Goal: Task Accomplishment & Management: Use online tool/utility

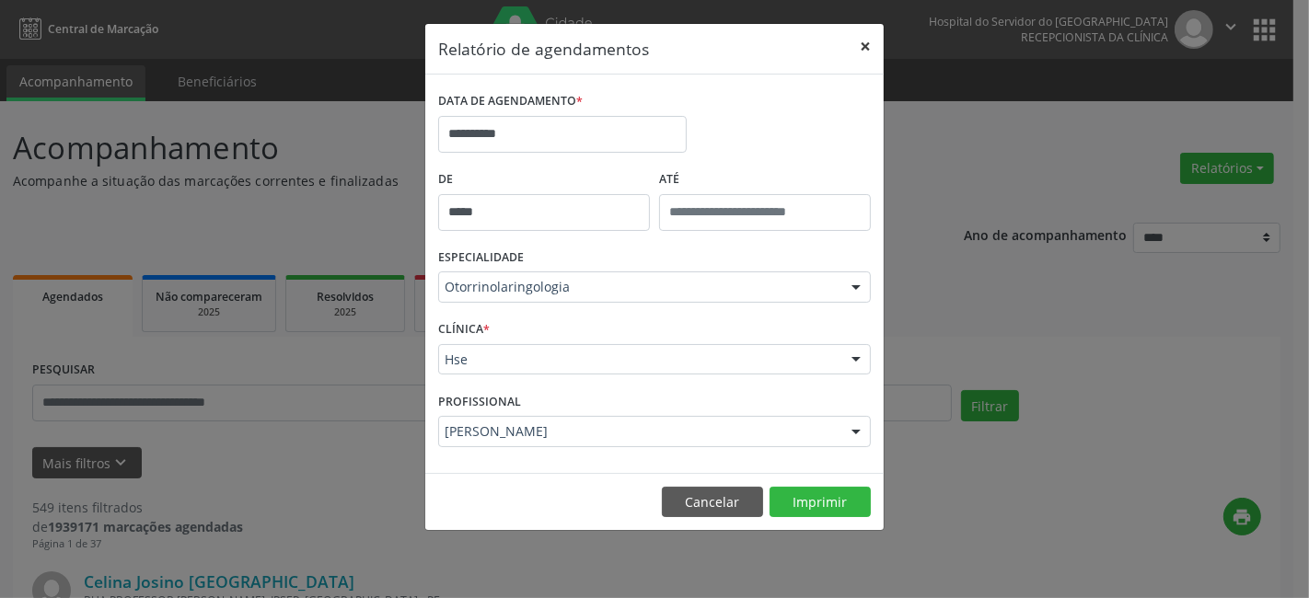
click at [864, 41] on button "×" at bounding box center [865, 46] width 37 height 45
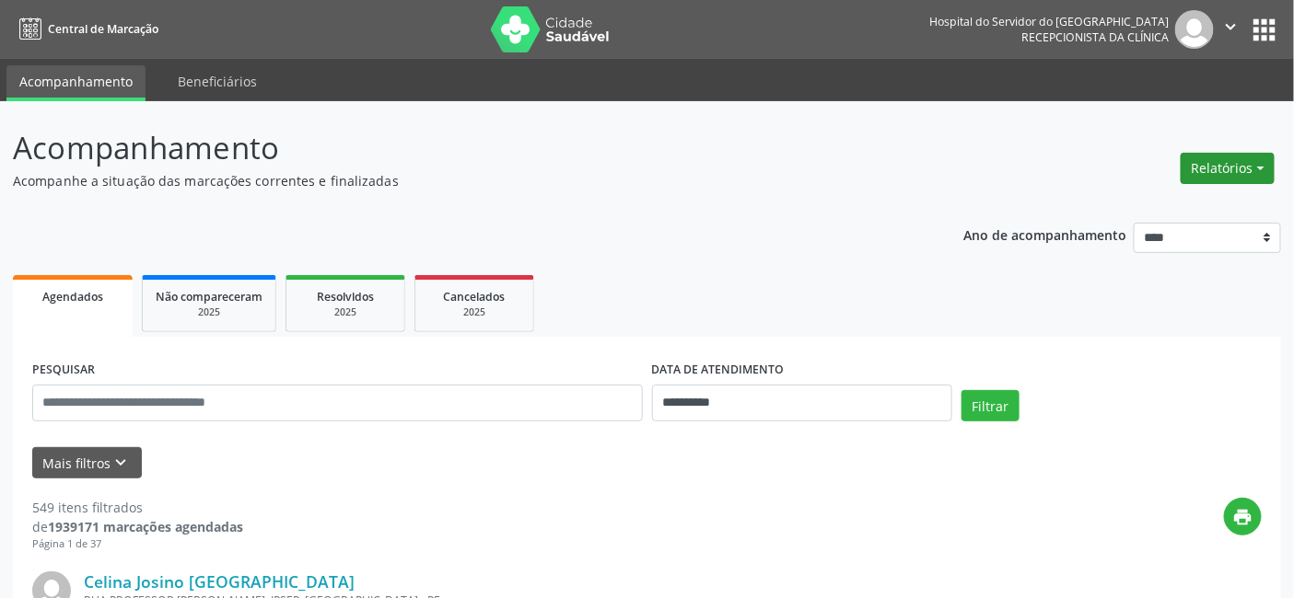
click at [1264, 164] on button "Relatórios" at bounding box center [1227, 168] width 94 height 31
click at [1119, 204] on link "Agendamentos" at bounding box center [1175, 207] width 198 height 26
select select "*"
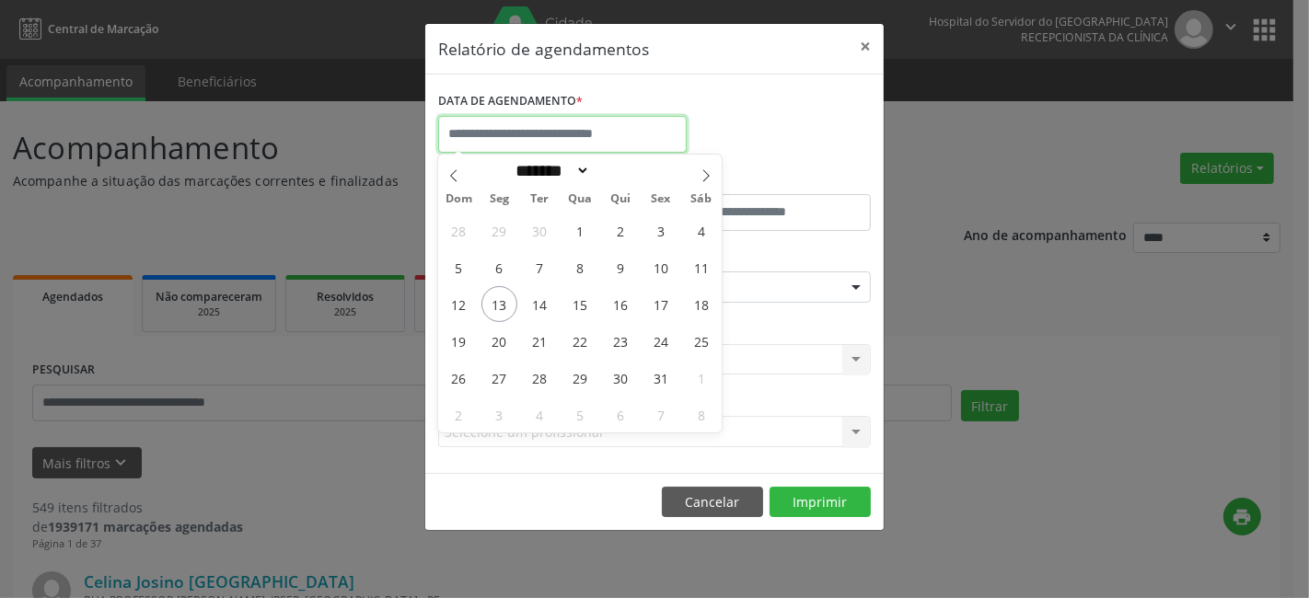
click at [541, 122] on input "text" at bounding box center [562, 134] width 249 height 37
click at [499, 307] on span "13" at bounding box center [500, 304] width 36 height 36
type input "**********"
click at [500, 305] on span "13" at bounding box center [500, 304] width 36 height 36
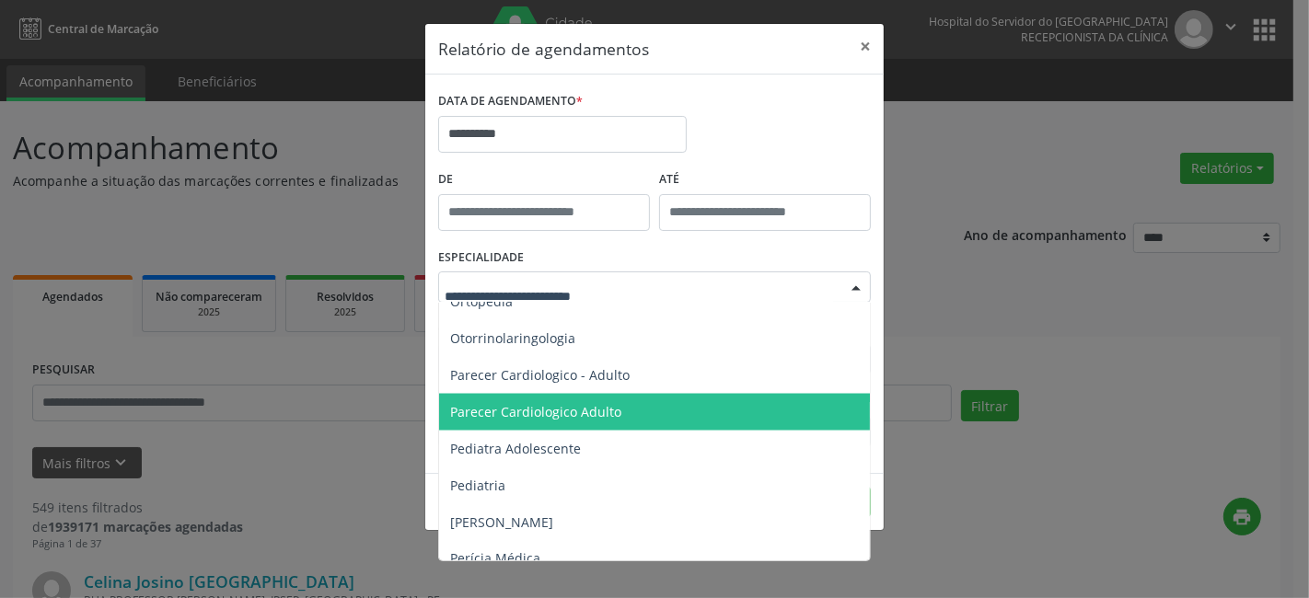
scroll to position [2606, 0]
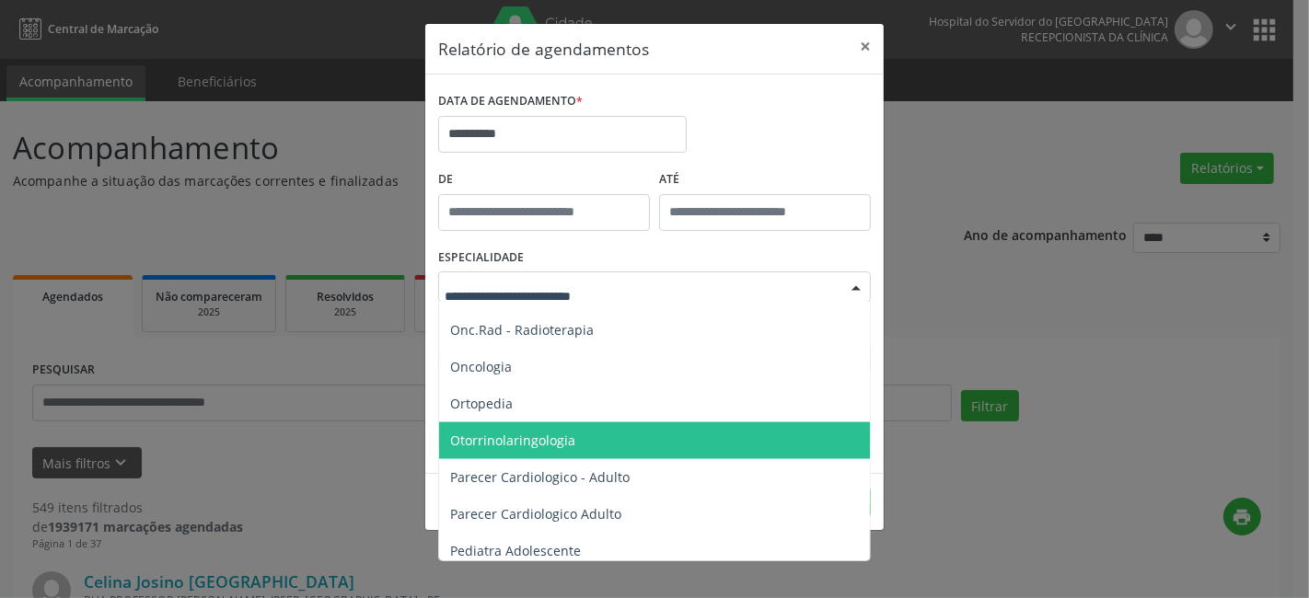
click at [578, 442] on span "Otorrinolaringologia" at bounding box center [656, 441] width 434 height 37
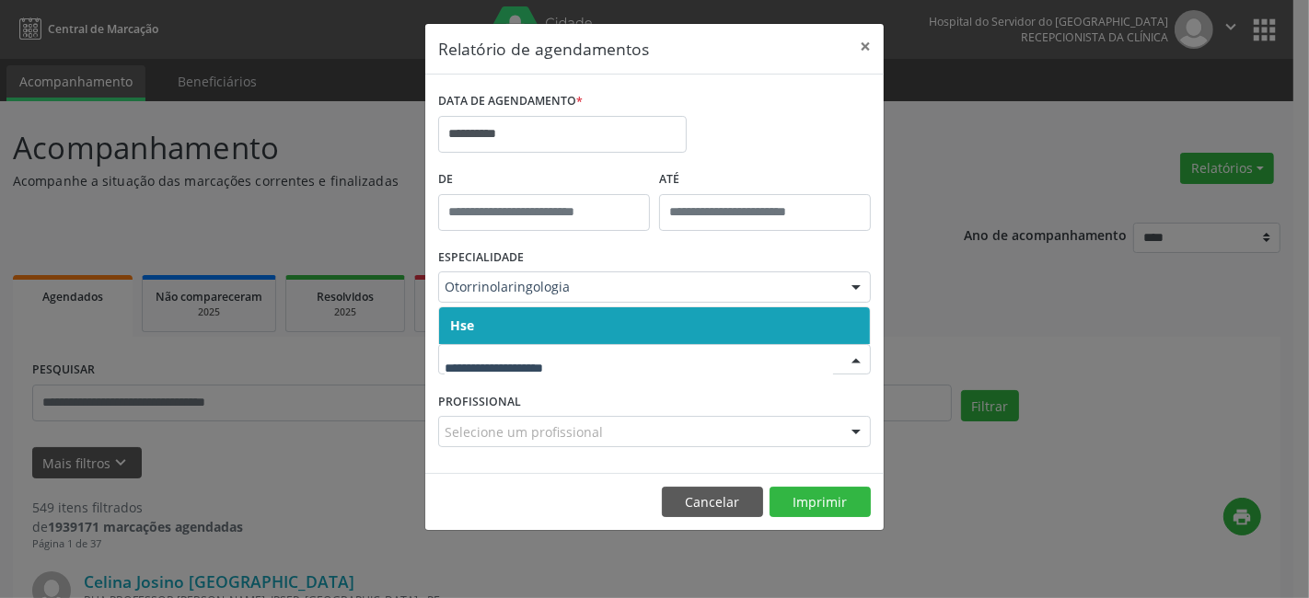
drag, startPoint x: 502, startPoint y: 337, endPoint x: 495, endPoint y: 373, distance: 36.5
click at [502, 339] on span "Hse" at bounding box center [654, 326] width 431 height 37
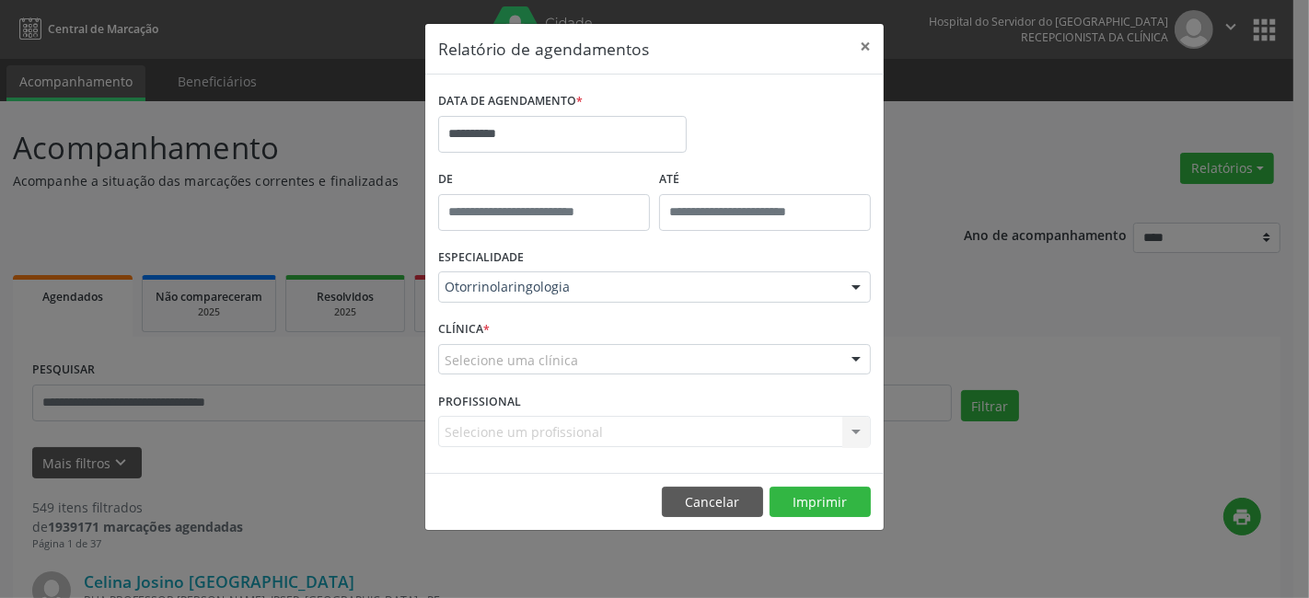
drag, startPoint x: 494, startPoint y: 381, endPoint x: 502, endPoint y: 365, distance: 18.5
click at [497, 378] on div "CLÍNICA * Selecione uma clínica Hse Nenhum resultado encontrado para: " " Não h…" at bounding box center [655, 352] width 442 height 72
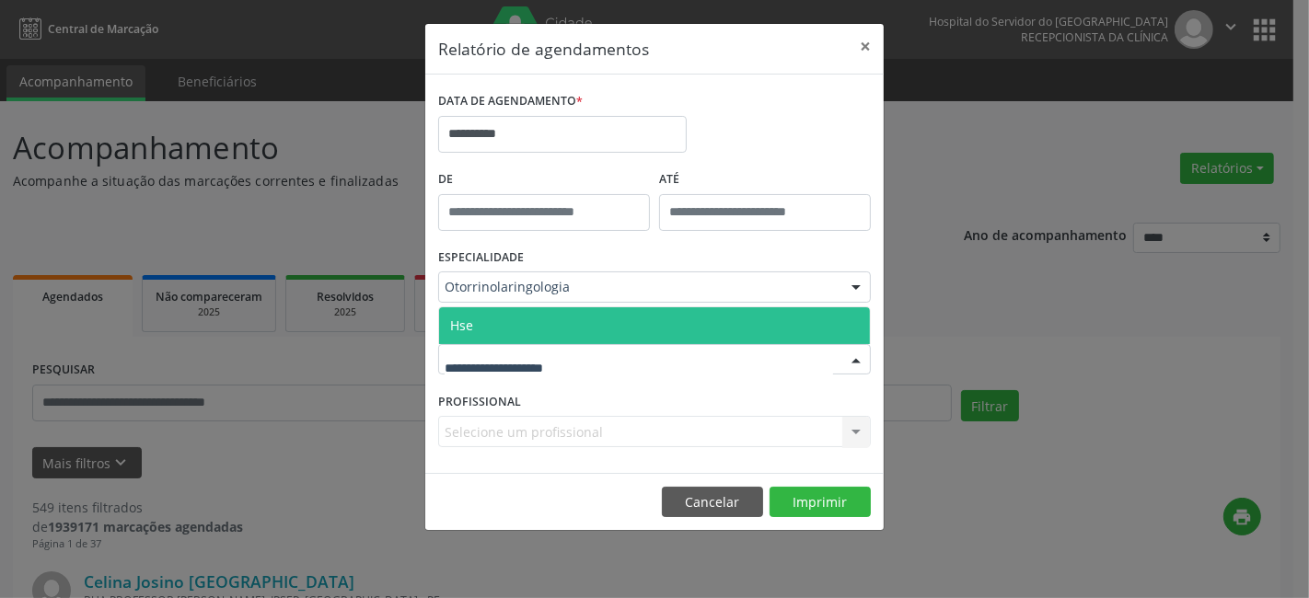
click at [504, 331] on span "Hse" at bounding box center [654, 326] width 431 height 37
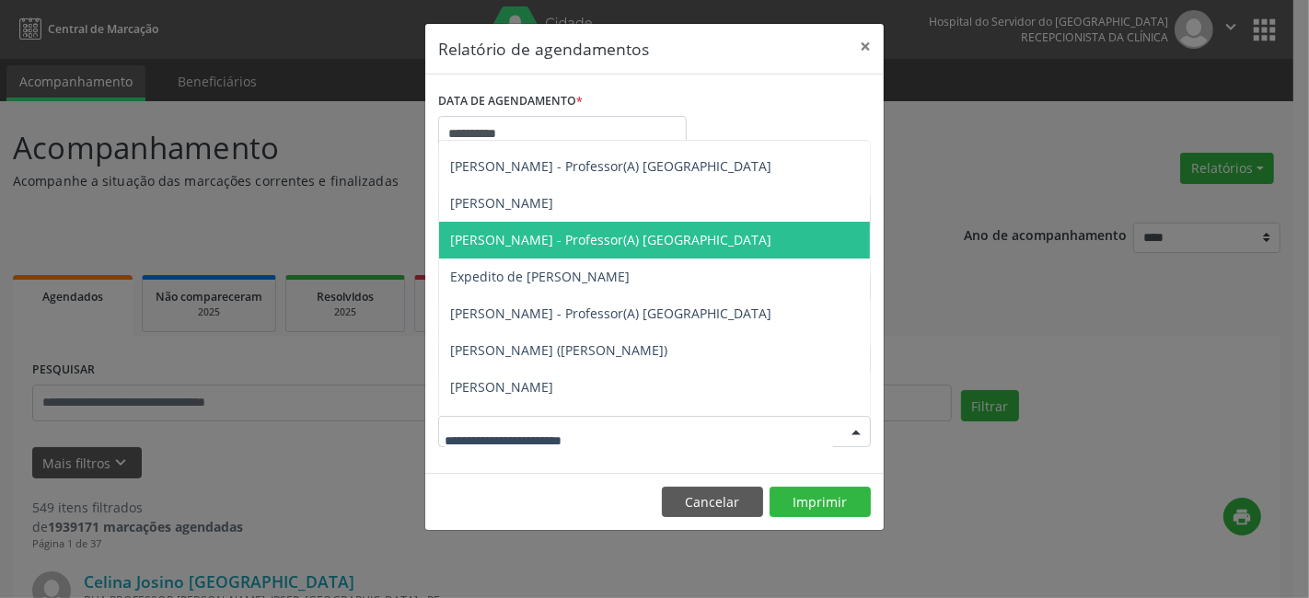
scroll to position [204, 0]
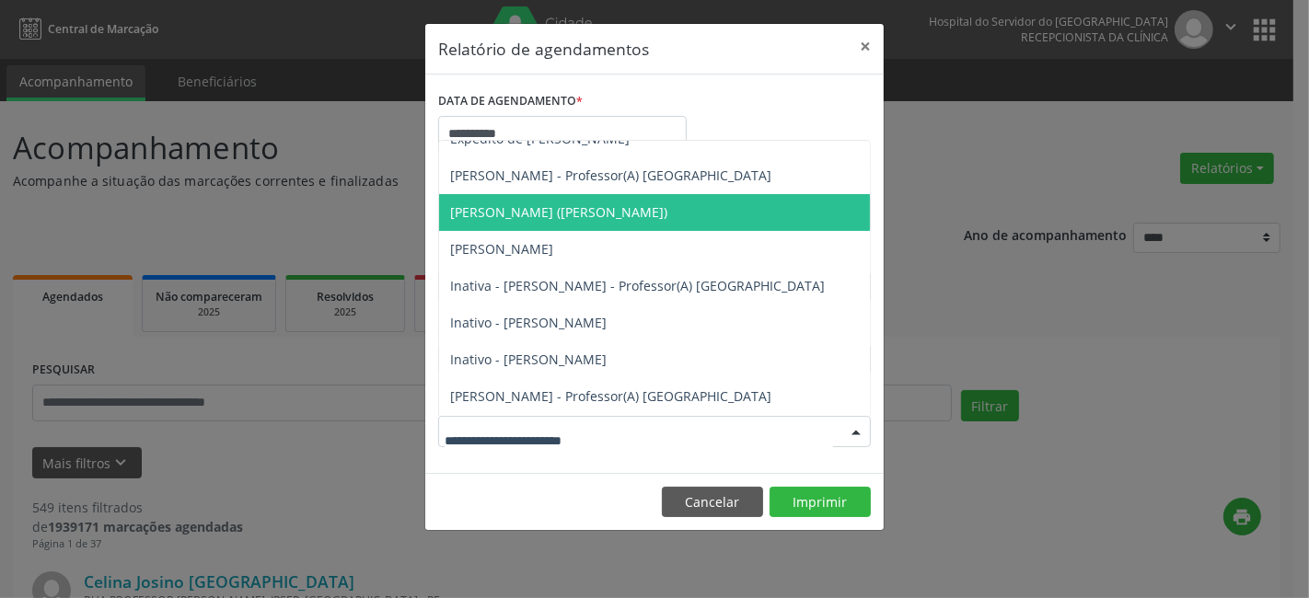
click at [522, 215] on span "[PERSON_NAME] ([PERSON_NAME])" at bounding box center [558, 211] width 217 height 17
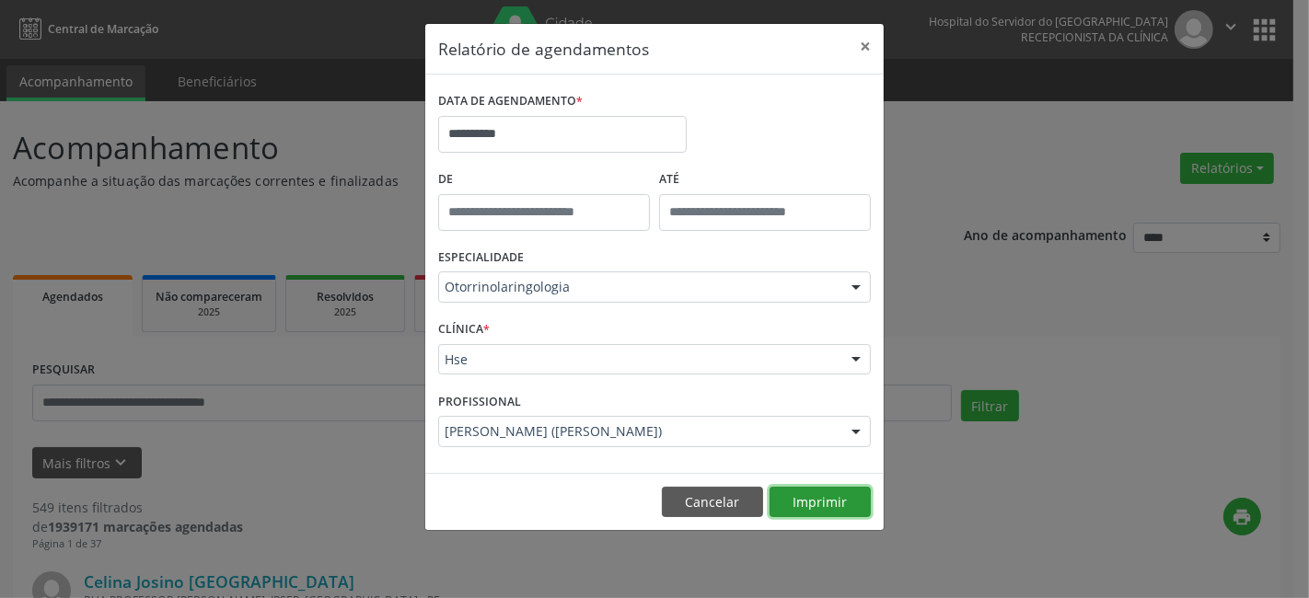
click at [810, 498] on button "Imprimir" at bounding box center [820, 502] width 101 height 31
